Goal: Navigation & Orientation: Find specific page/section

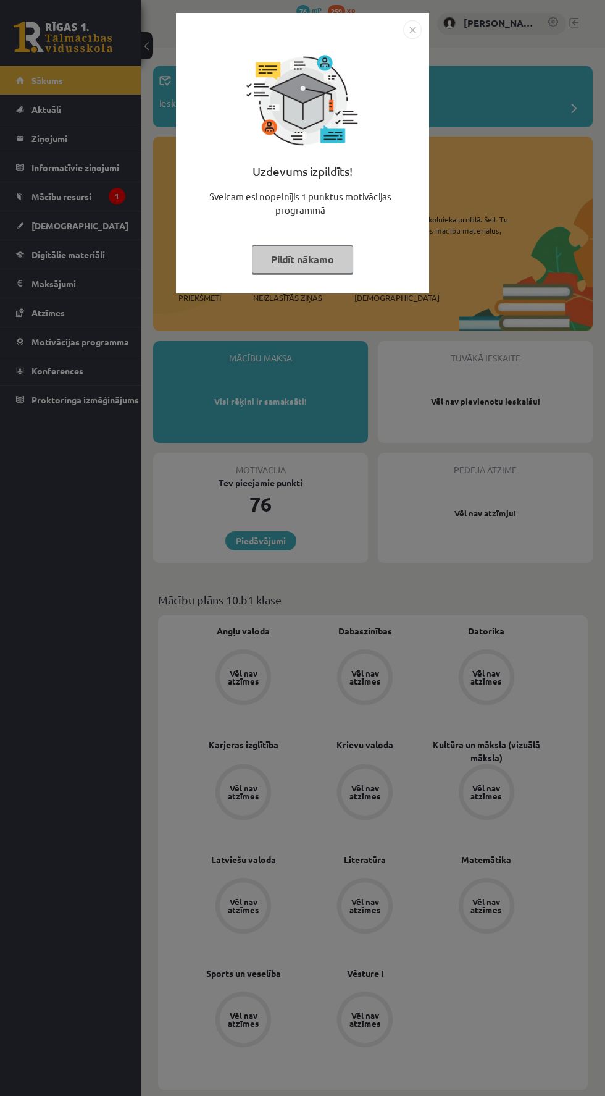
click at [483, 190] on div "Uzdevums izpildīts! Sveicam esi nopelnījis 1 punktus motivācijas programmā Pild…" at bounding box center [302, 548] width 605 height 1096
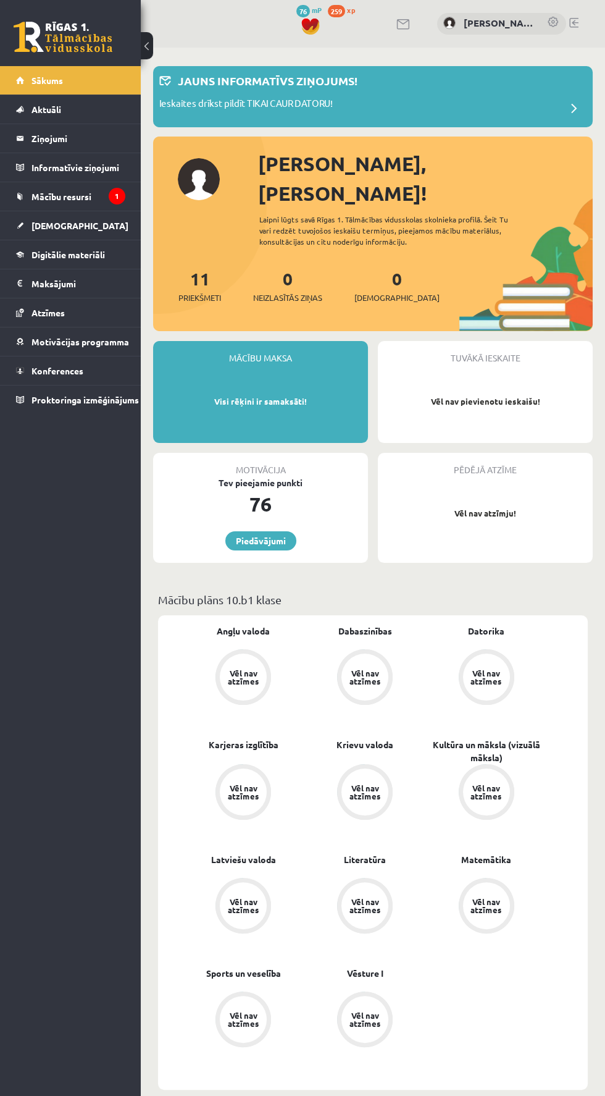
click at [456, 266] on div "11 Priekšmeti 0 Neizlasītās ziņas 0 Ieskaites" at bounding box center [373, 299] width 440 height 66
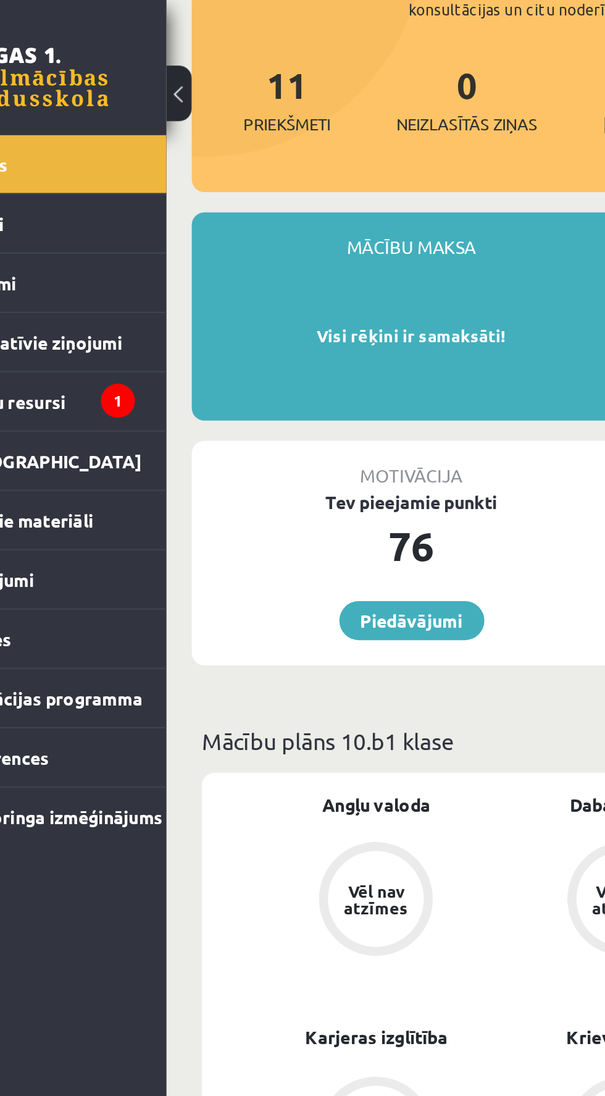
scroll to position [226, 0]
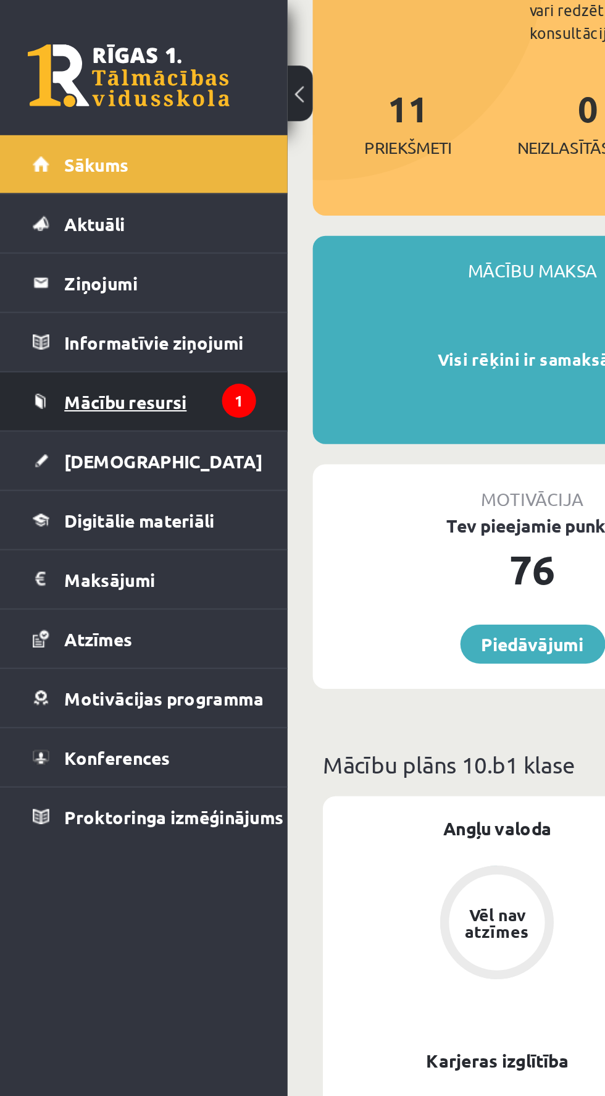
click at [64, 194] on span "Mācību resursi" at bounding box center [62, 196] width 60 height 11
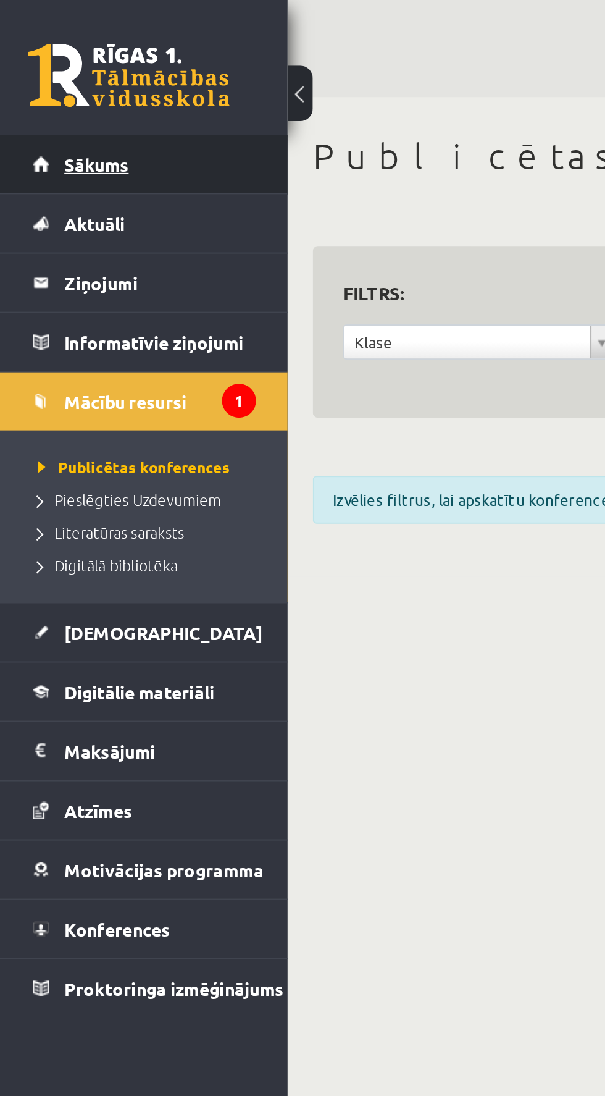
click at [43, 86] on link "Sākums" at bounding box center [70, 80] width 109 height 28
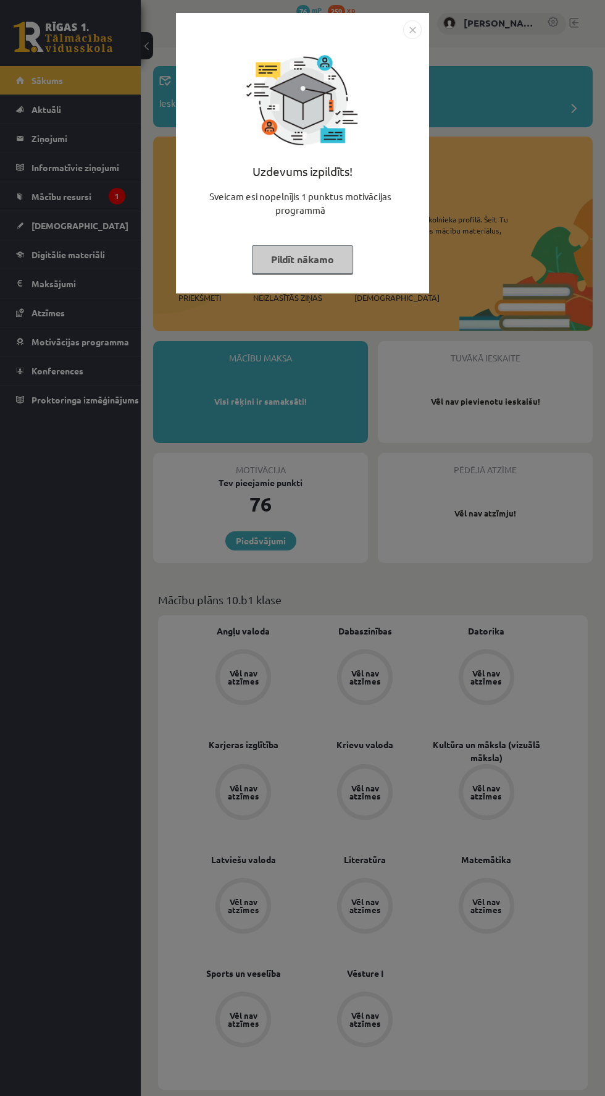
click at [414, 27] on img "Close" at bounding box center [412, 29] width 19 height 19
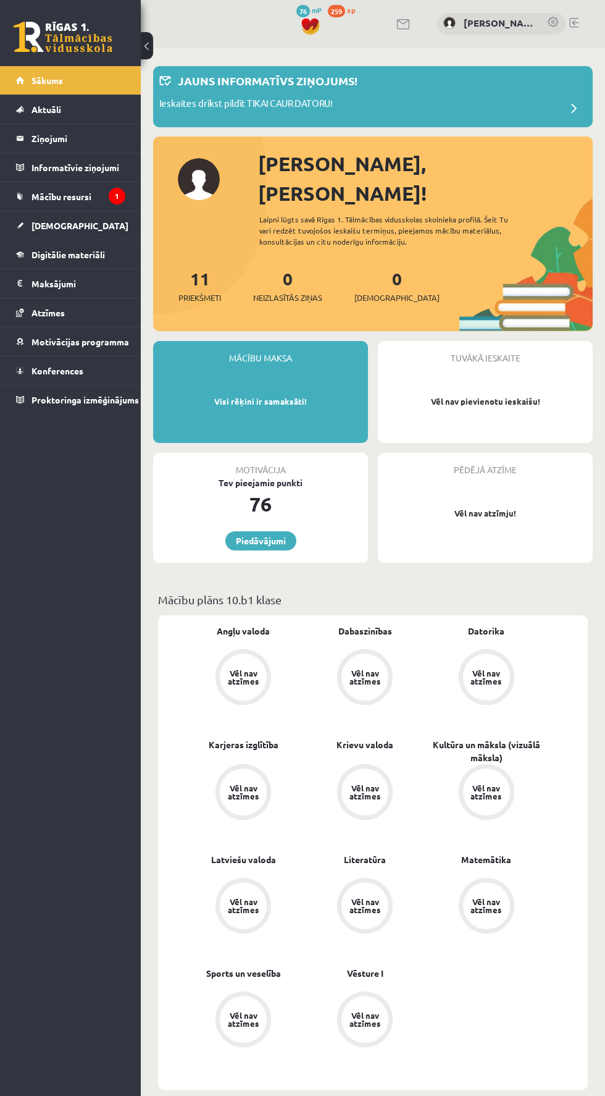
click at [554, 22] on link at bounding box center [554, 23] width 12 height 12
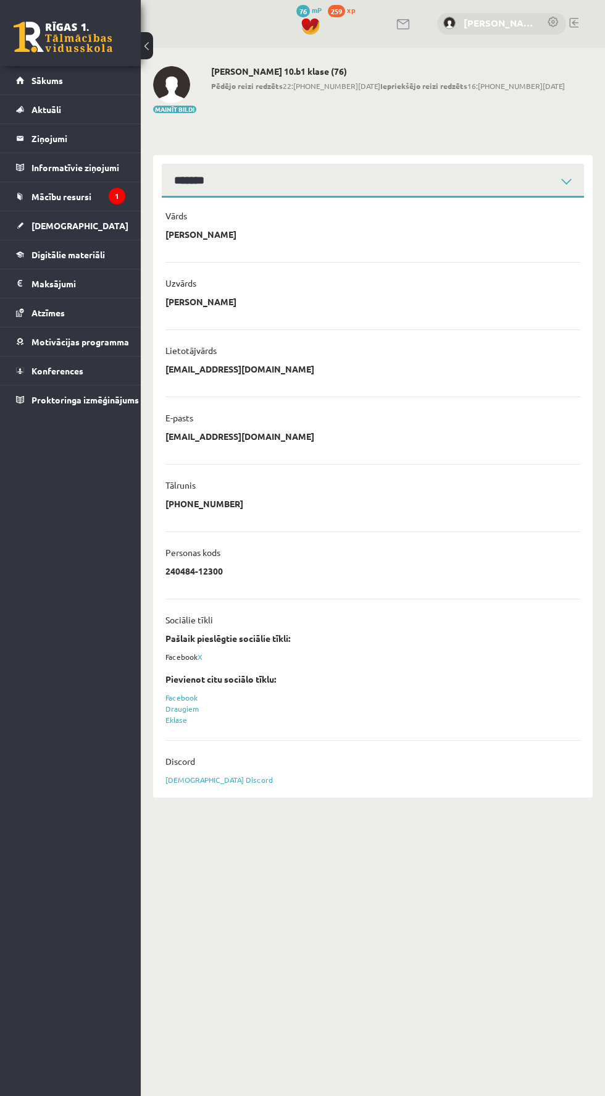
click at [495, 25] on link "[PERSON_NAME]" at bounding box center [499, 23] width 71 height 14
